Goal: Task Accomplishment & Management: Manage account settings

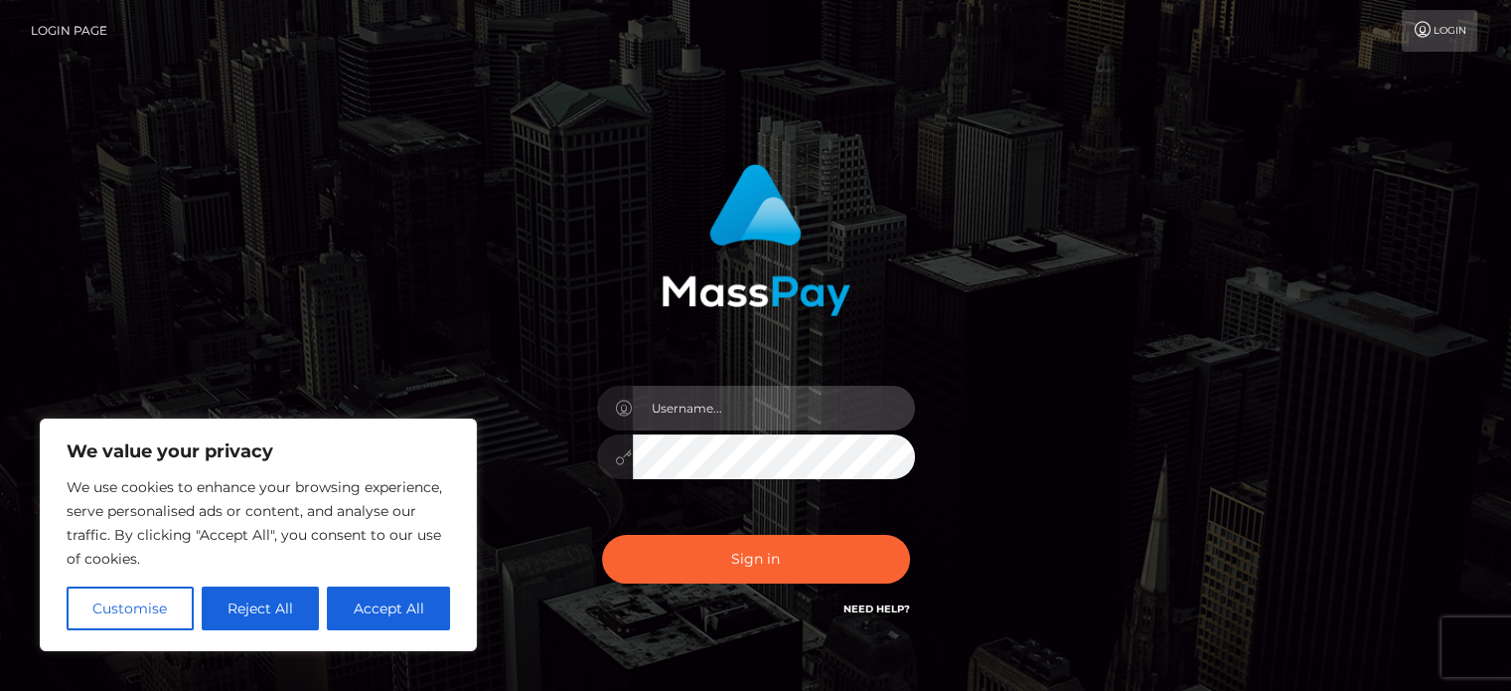
click at [743, 413] on input "text" at bounding box center [774, 408] width 282 height 45
type input "[EMAIL_ADDRESS][DOMAIN_NAME]"
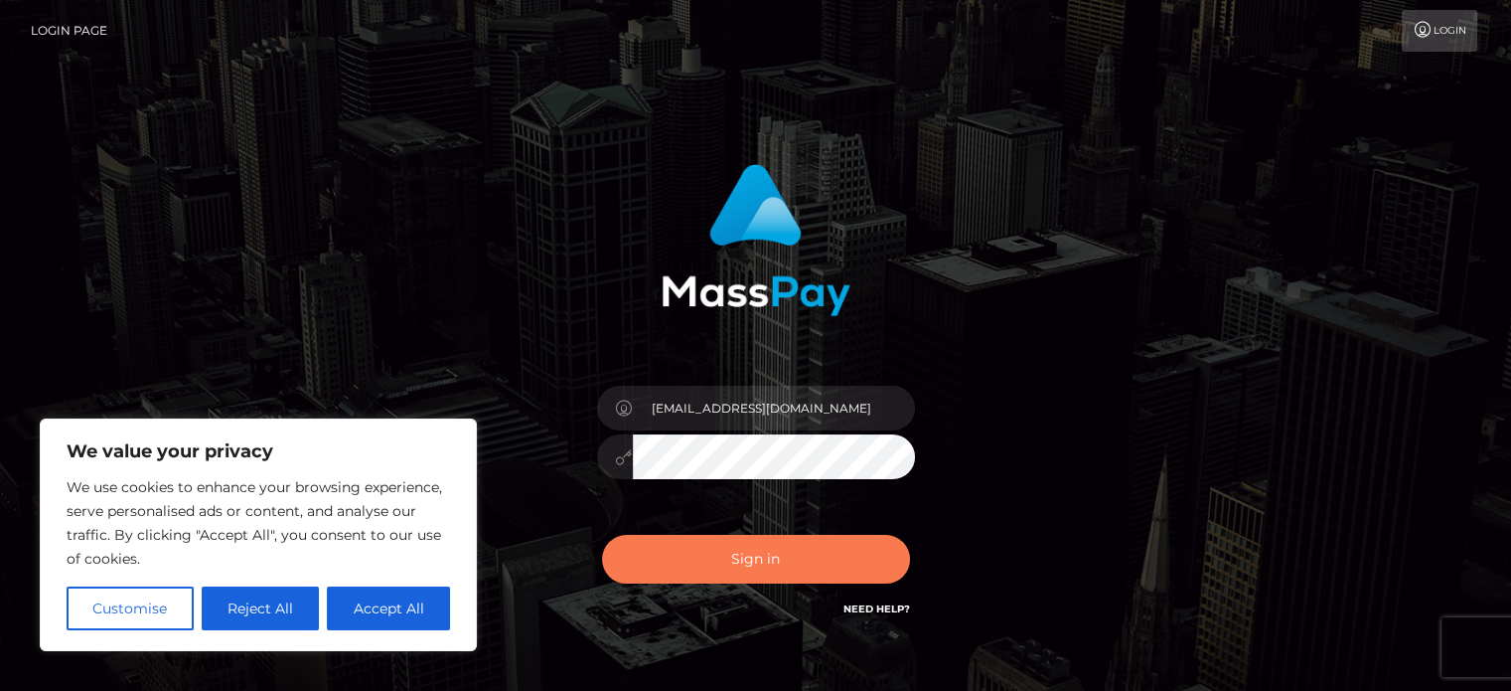
click at [819, 551] on button "Sign in" at bounding box center [756, 559] width 308 height 49
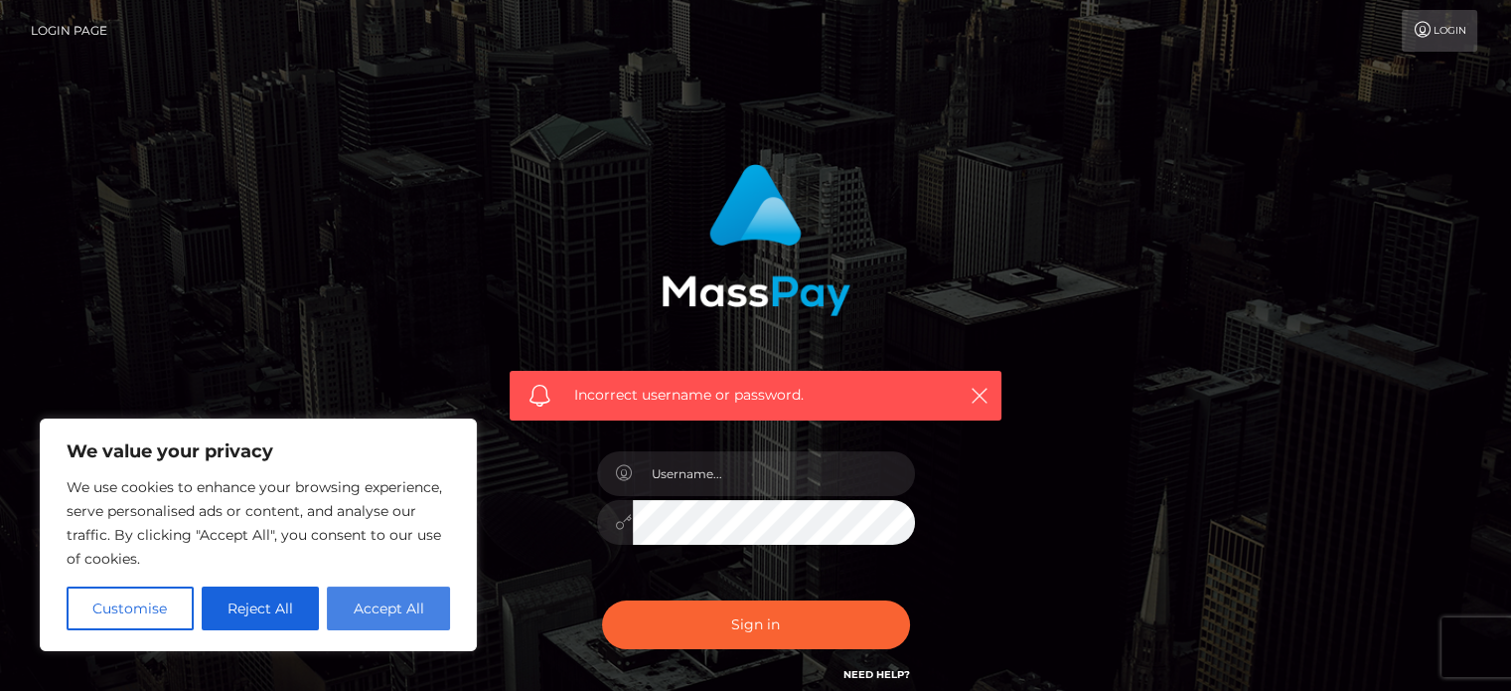
click at [372, 599] on button "Accept All" at bounding box center [388, 608] width 123 height 44
checkbox input "true"
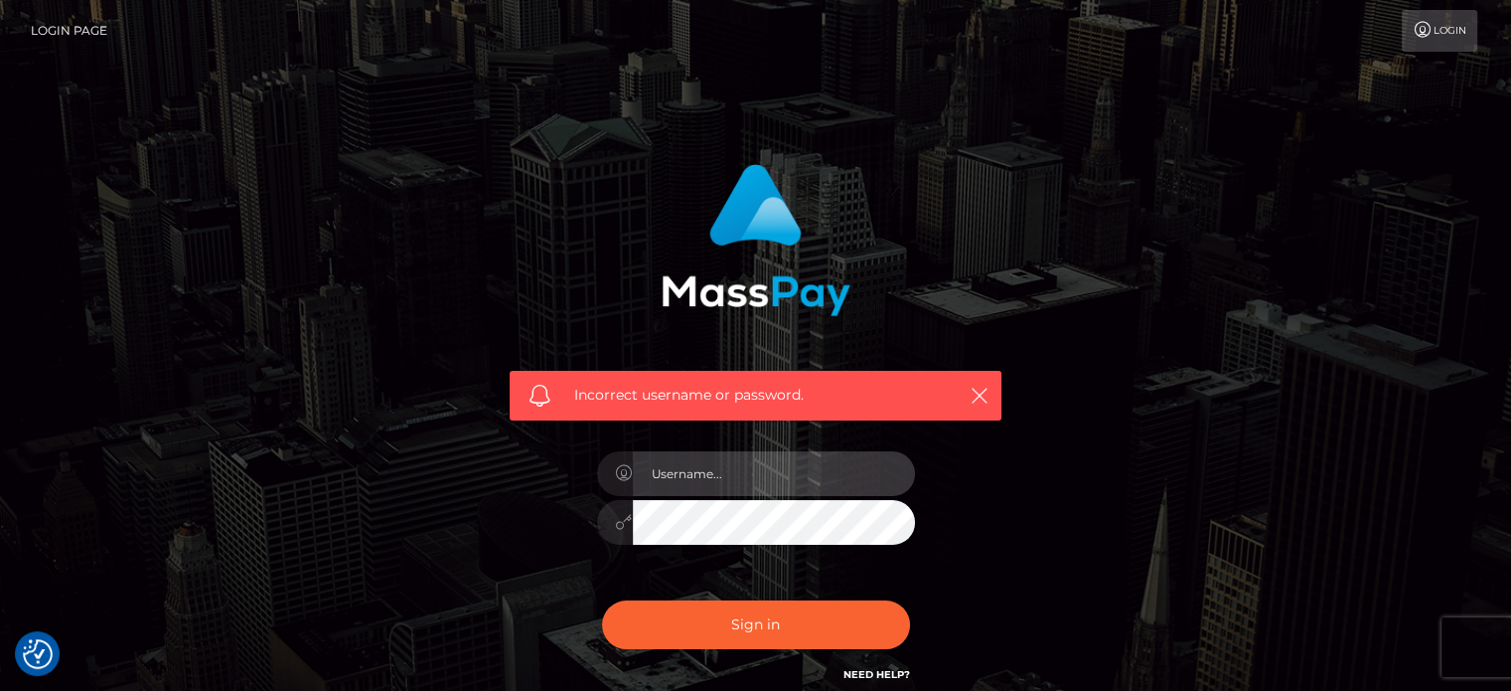
click at [750, 473] on input "text" at bounding box center [774, 473] width 282 height 45
type input "[EMAIL_ADDRESS][DOMAIN_NAME]"
click at [621, 521] on icon at bounding box center [624, 522] width 17 height 16
click at [968, 441] on div "Incorrect username or password. bryannabergevin@gmail.com" at bounding box center [756, 424] width 522 height 551
drag, startPoint x: 866, startPoint y: 467, endPoint x: 603, endPoint y: 487, distance: 264.1
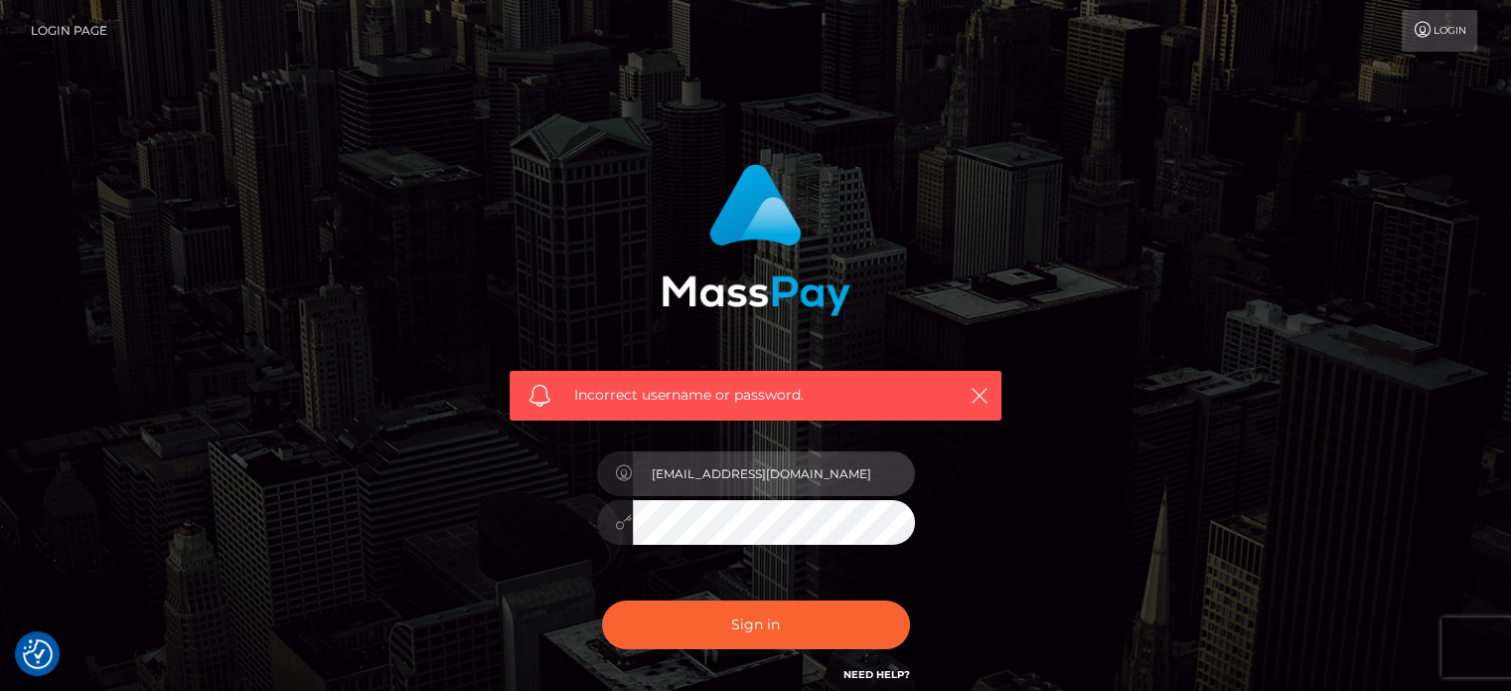
click at [603, 487] on div "[EMAIL_ADDRESS][DOMAIN_NAME]" at bounding box center [756, 470] width 318 height 39
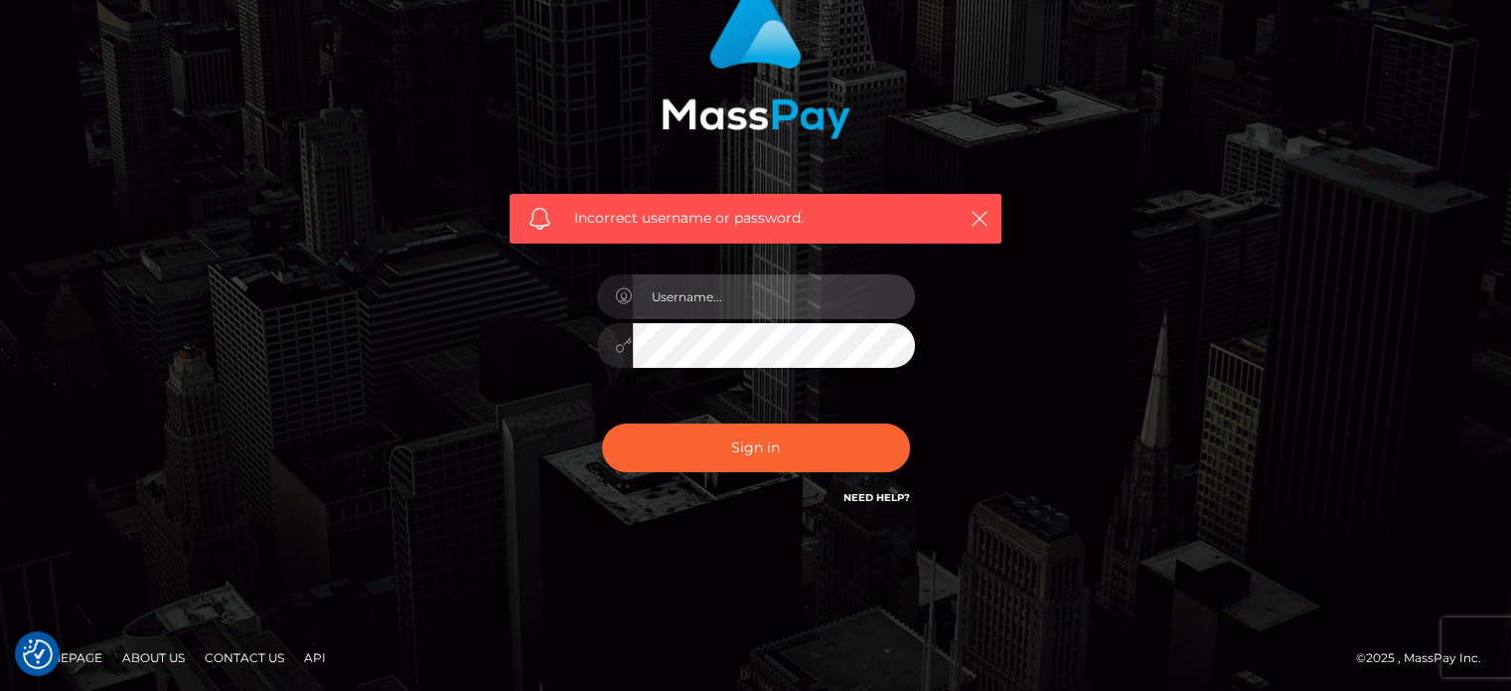
scroll to position [178, 0]
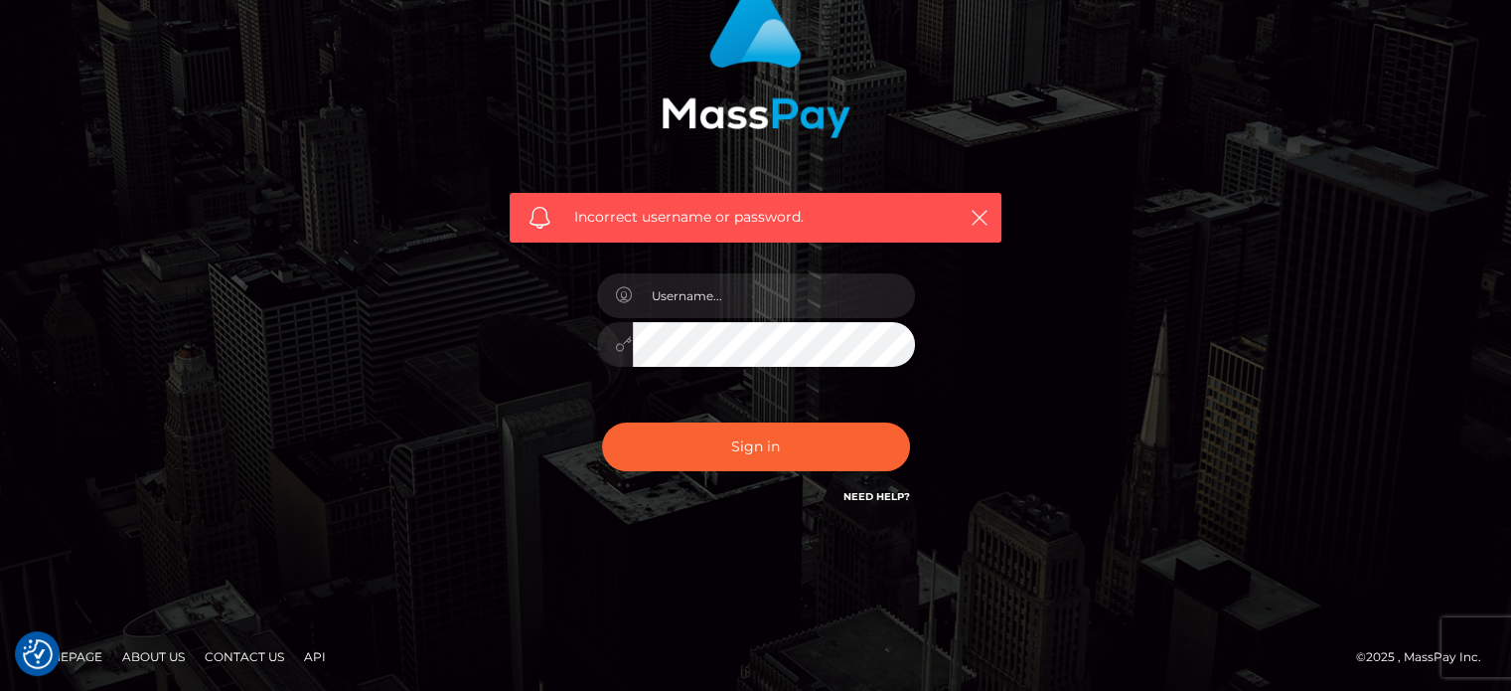
click at [863, 505] on div "Need Help?" at bounding box center [877, 499] width 67 height 25
click at [866, 497] on link "Need Help?" at bounding box center [877, 496] width 67 height 13
click at [747, 297] on input "text" at bounding box center [774, 295] width 282 height 45
type input "[EMAIL_ADDRESS][DOMAIN_NAME]"
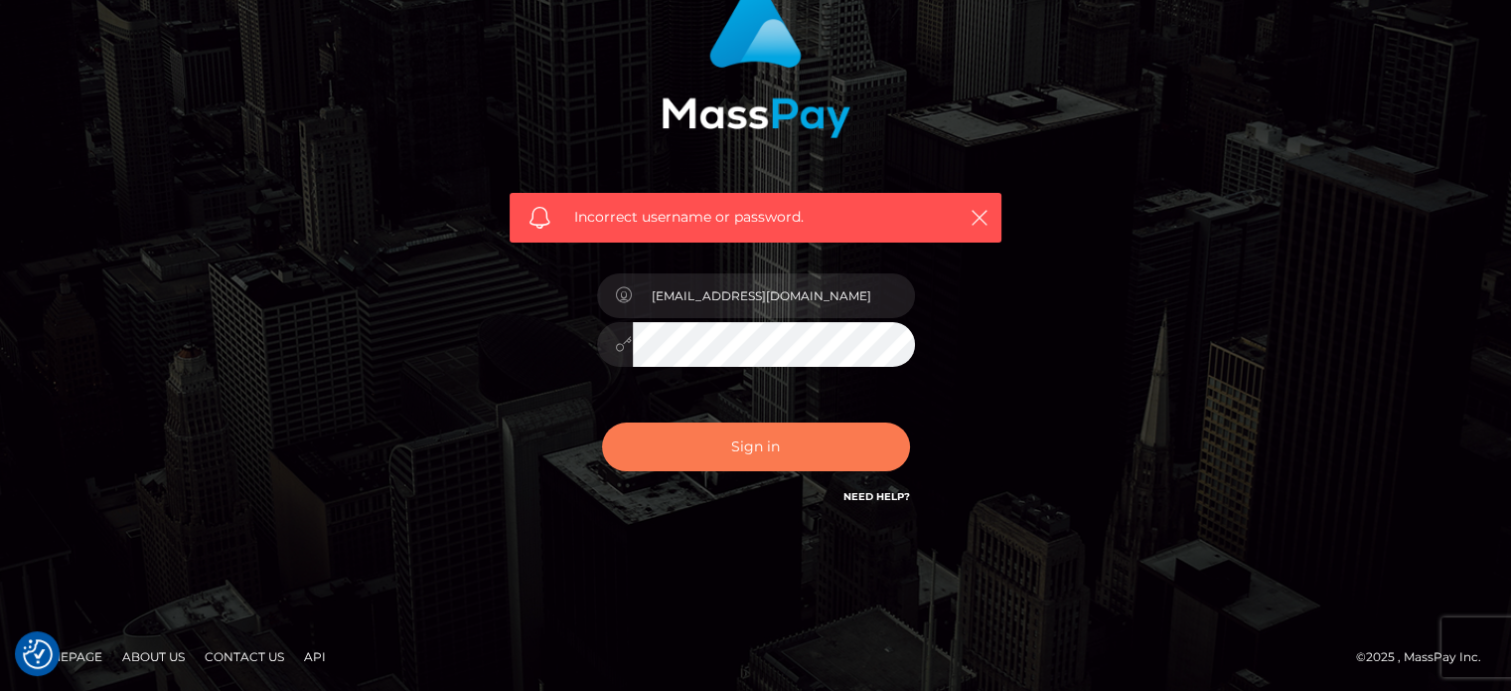
click at [667, 444] on button "Sign in" at bounding box center [756, 446] width 308 height 49
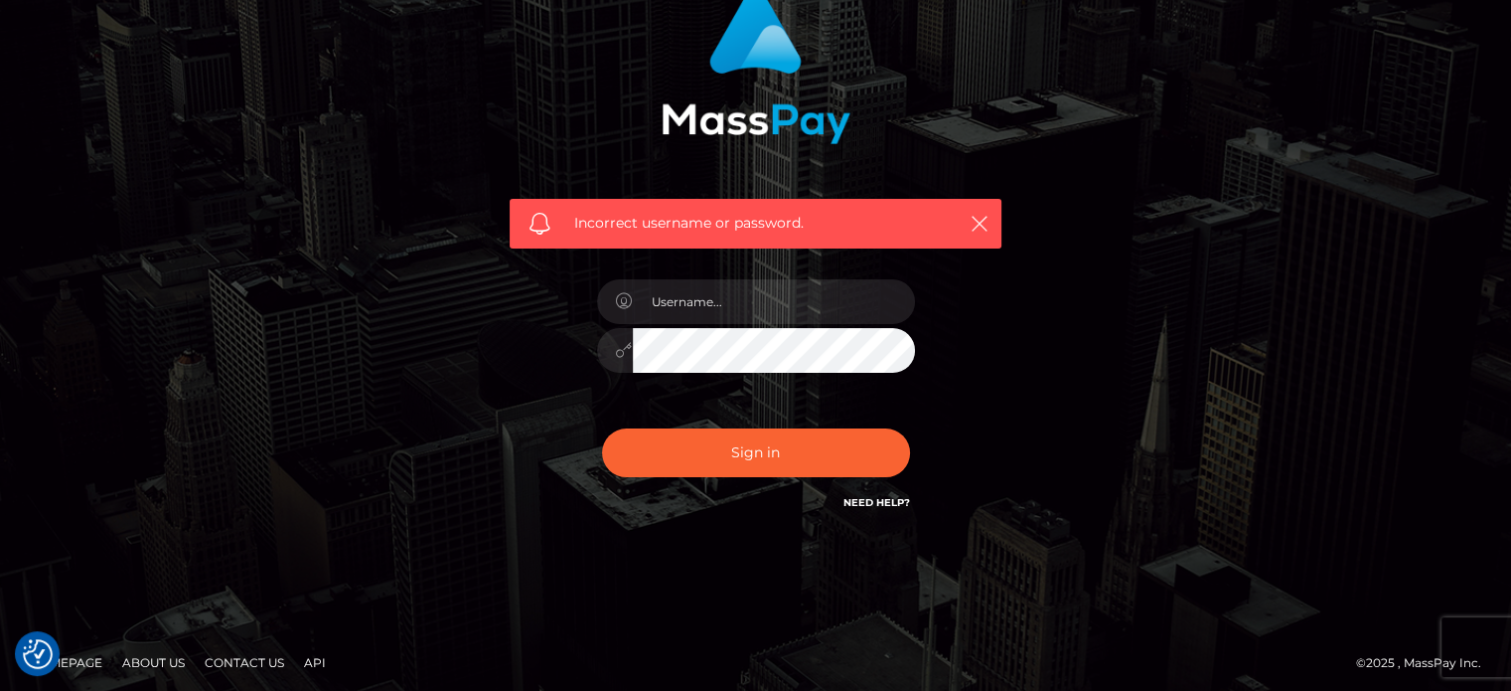
scroll to position [178, 0]
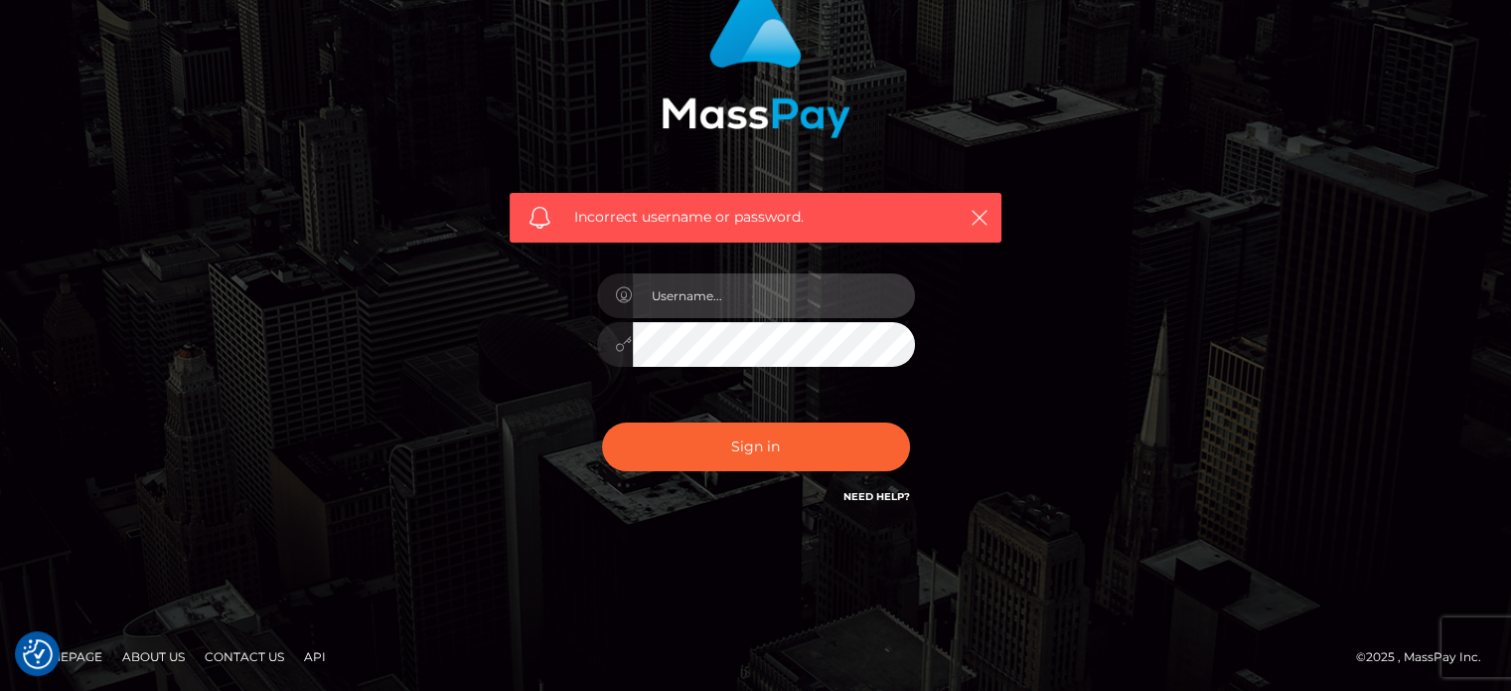
click at [743, 301] on input "text" at bounding box center [774, 295] width 282 height 45
type input "bryannabergevin@gmail.com"
click at [523, 353] on div "Incorrect username or password. bryannabergevin@gmail.com" at bounding box center [756, 246] width 522 height 551
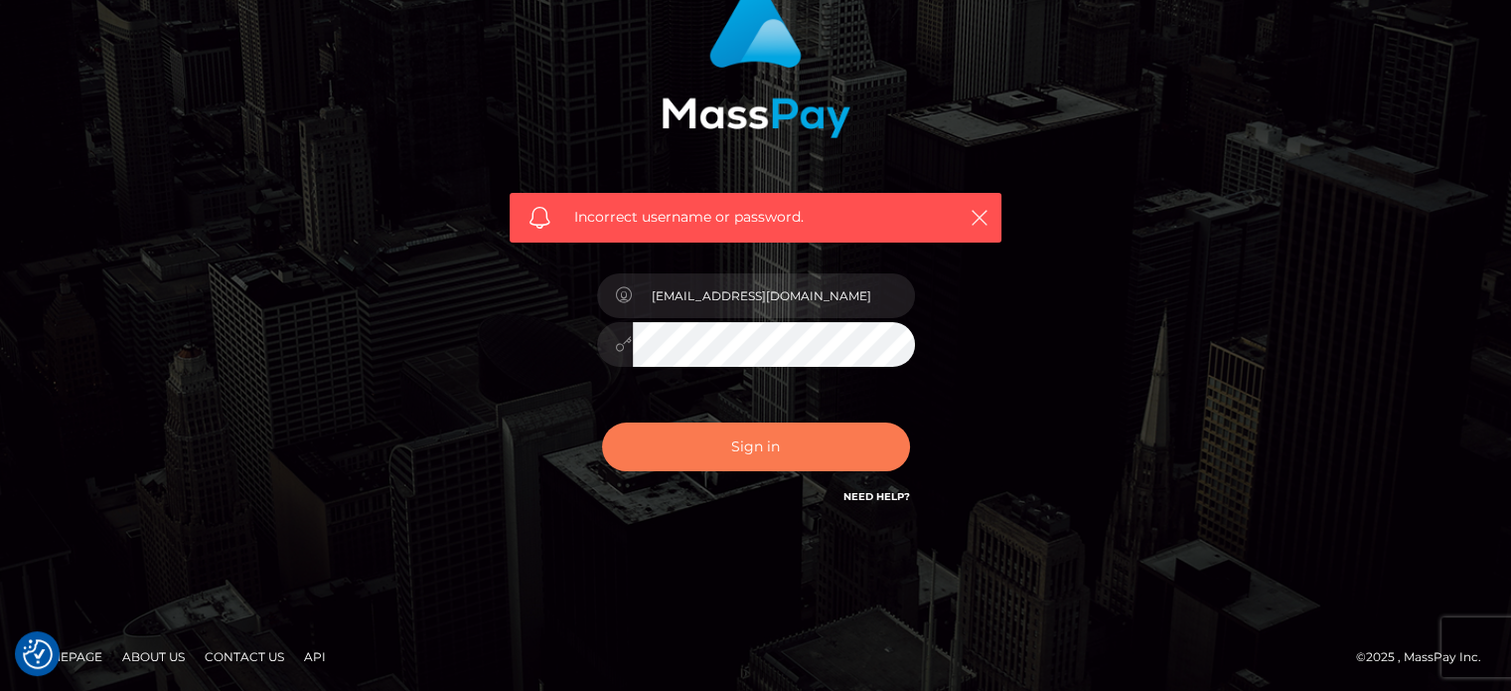
click at [641, 449] on button "Sign in" at bounding box center [756, 446] width 308 height 49
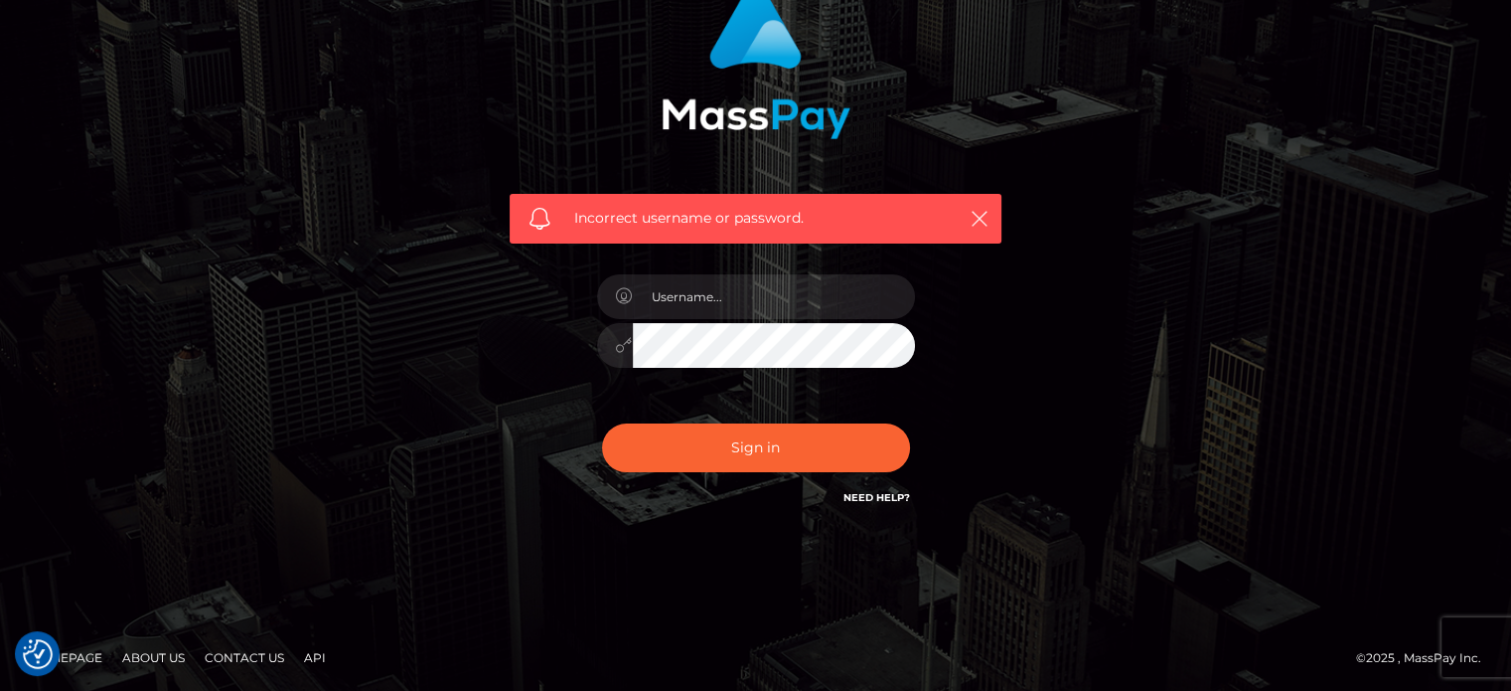
scroll to position [178, 0]
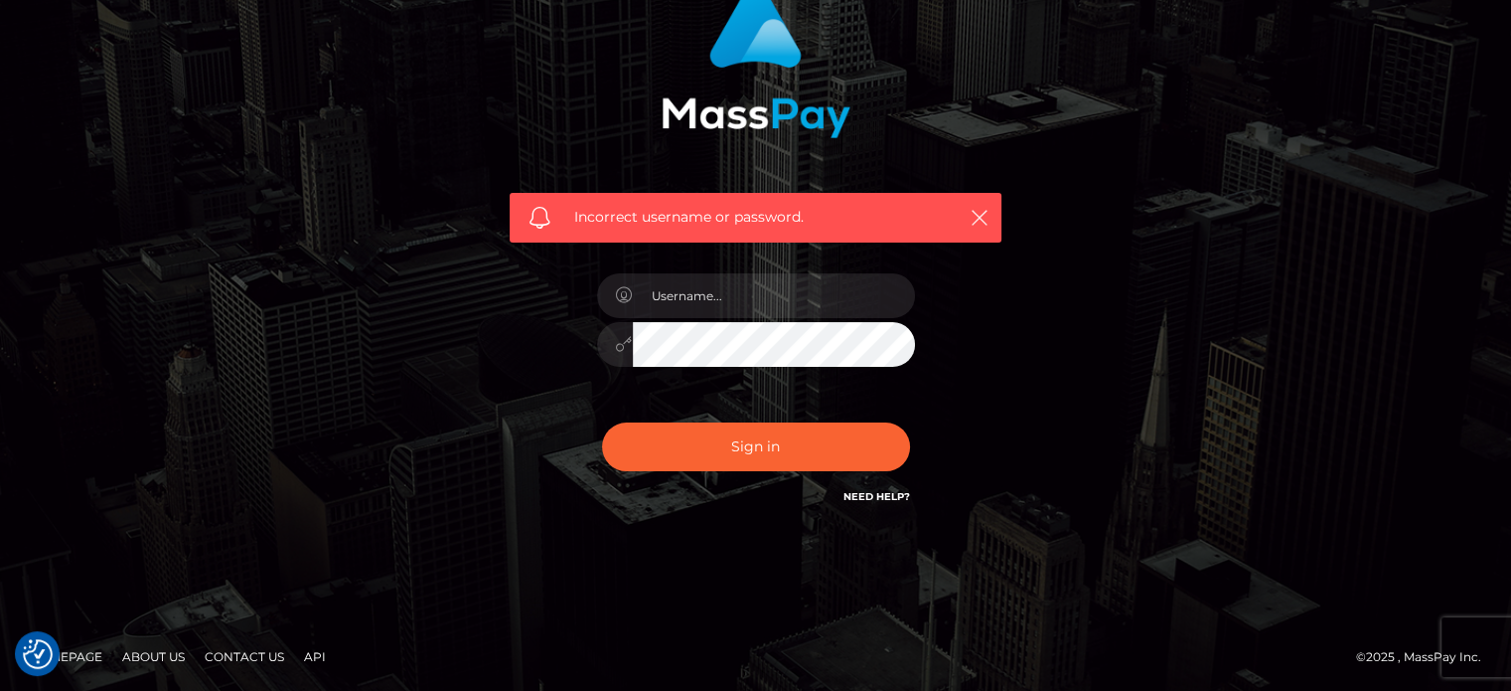
click at [884, 493] on link "Need Help?" at bounding box center [877, 496] width 67 height 13
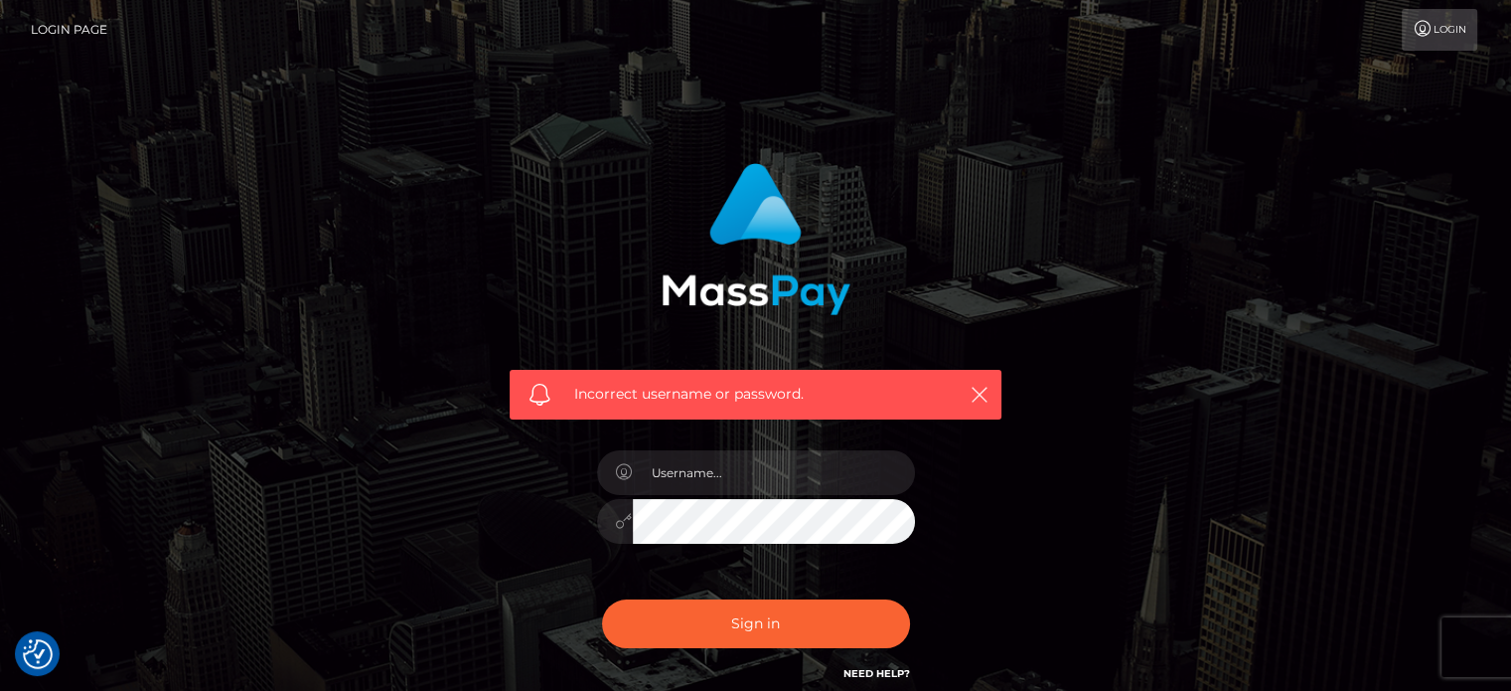
scroll to position [0, 0]
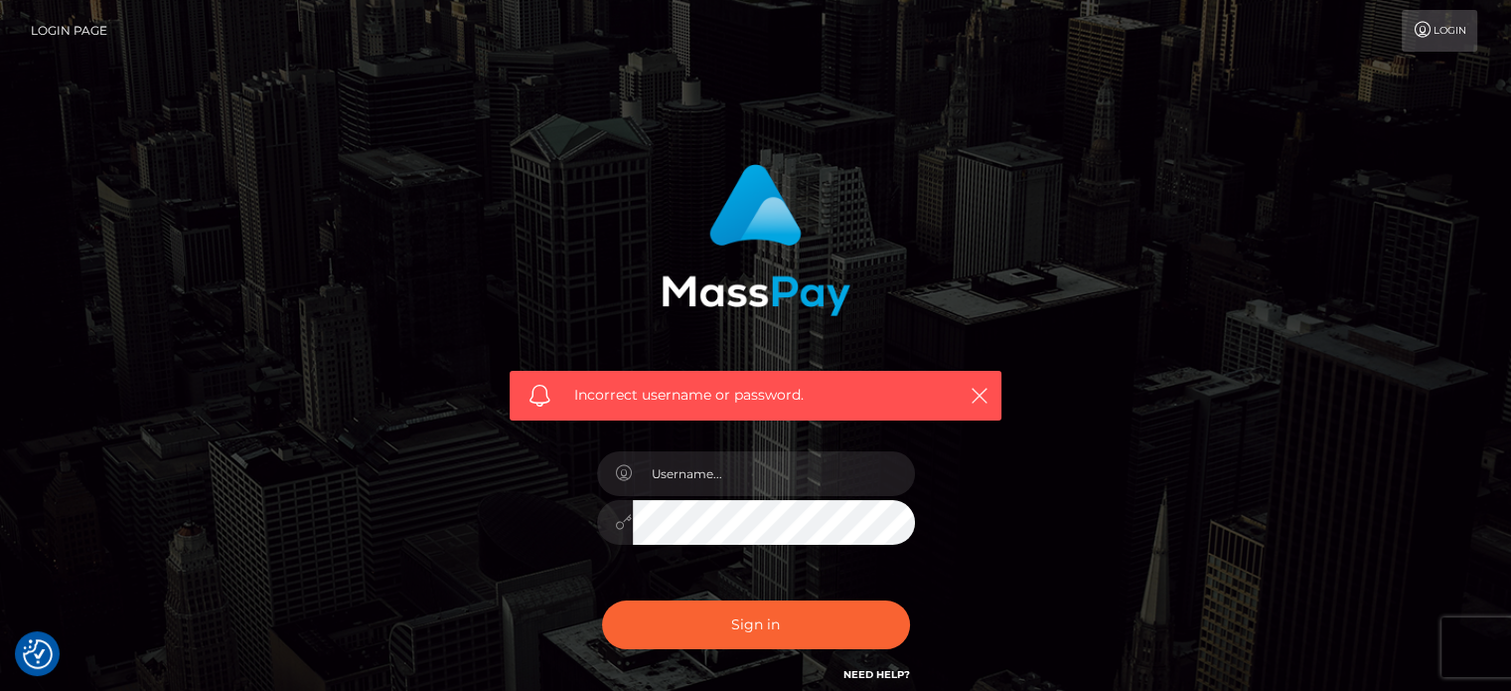
click at [76, 20] on link "Login Page" at bounding box center [69, 31] width 77 height 42
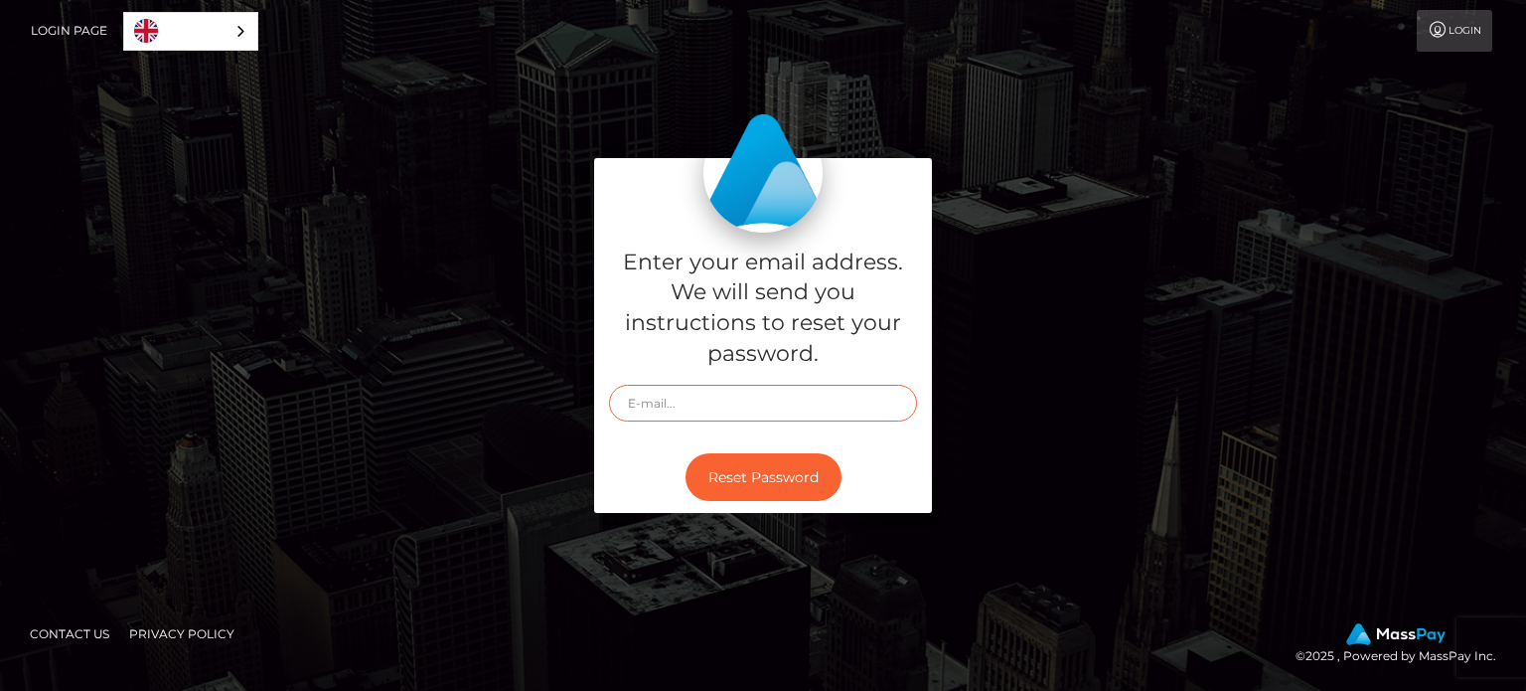
click at [706, 394] on input "text" at bounding box center [763, 403] width 308 height 37
type input "bryannabergevin@gmail.com"
click at [745, 466] on button "Reset Password" at bounding box center [764, 477] width 156 height 49
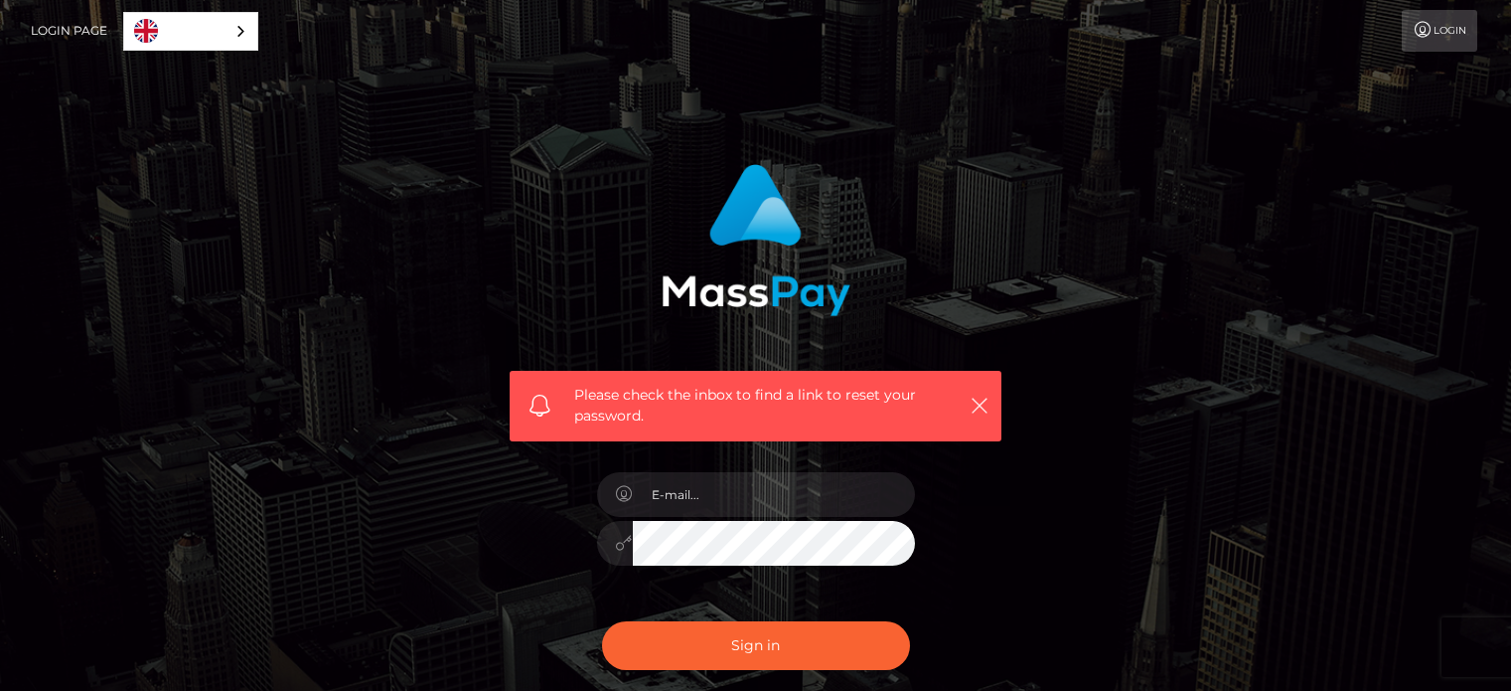
scroll to position [99, 0]
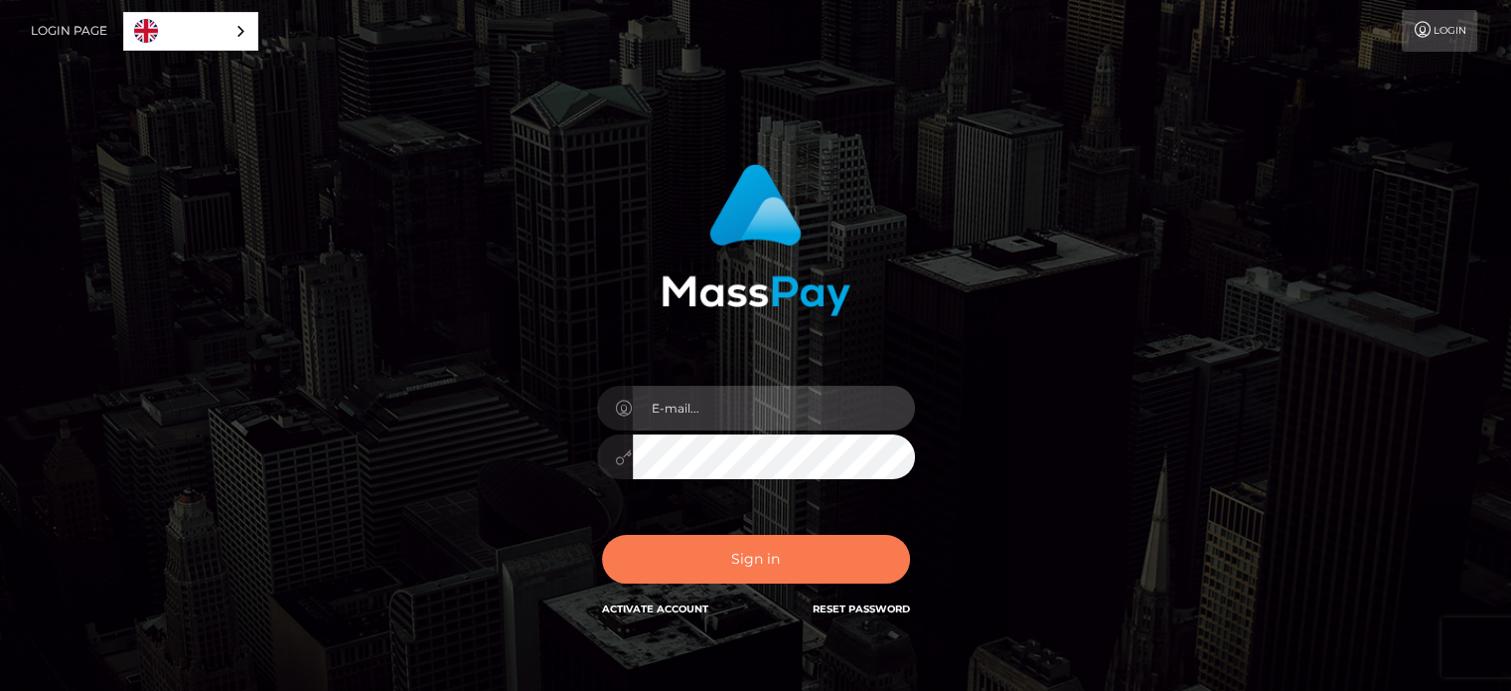
type input "[EMAIL_ADDRESS][DOMAIN_NAME]"
click at [806, 571] on button "Sign in" at bounding box center [756, 559] width 308 height 49
